Goal: Connect with others: Connect with others

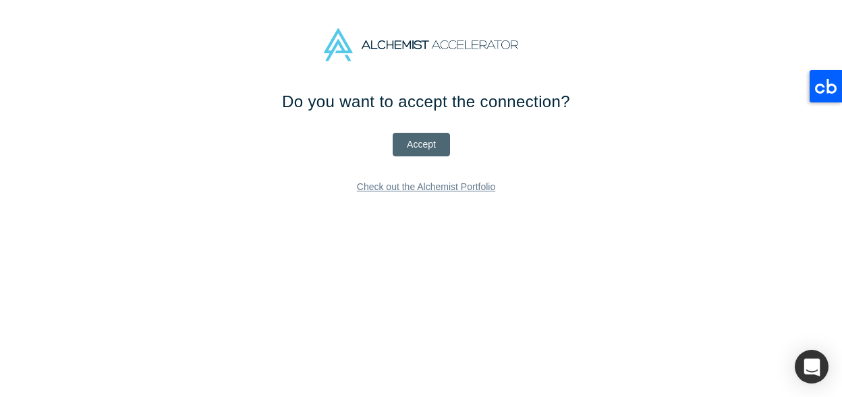
click at [415, 148] on button "Accept" at bounding box center [421, 145] width 57 height 24
